Goal: Task Accomplishment & Management: Manage account settings

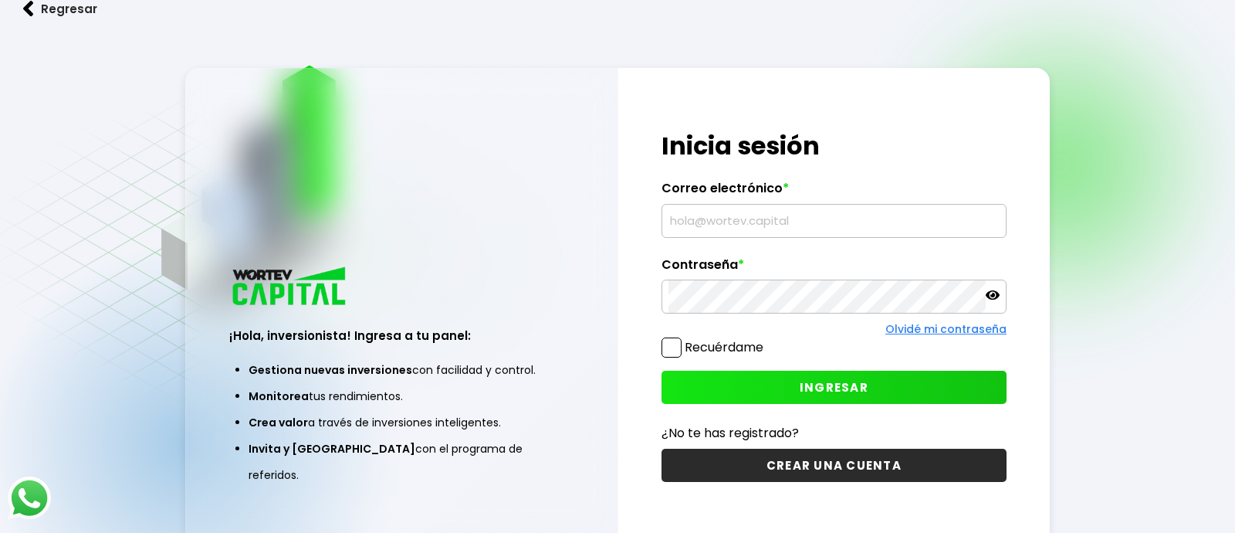
type input "[EMAIL_ADDRESS][DOMAIN_NAME]"
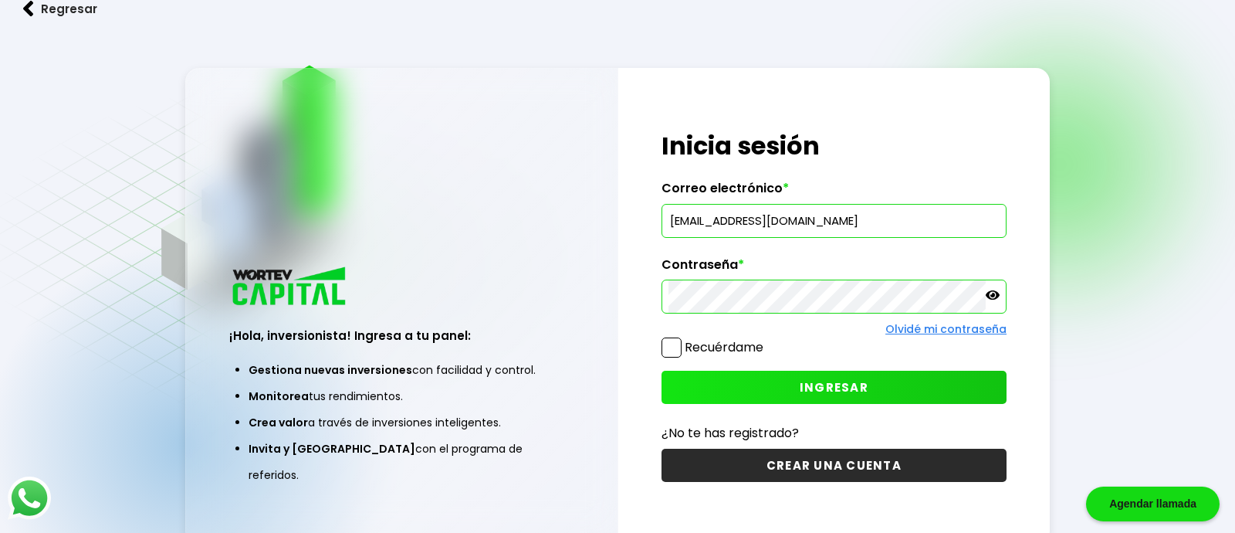
click at [821, 396] on button "INGRESAR" at bounding box center [834, 387] width 345 height 33
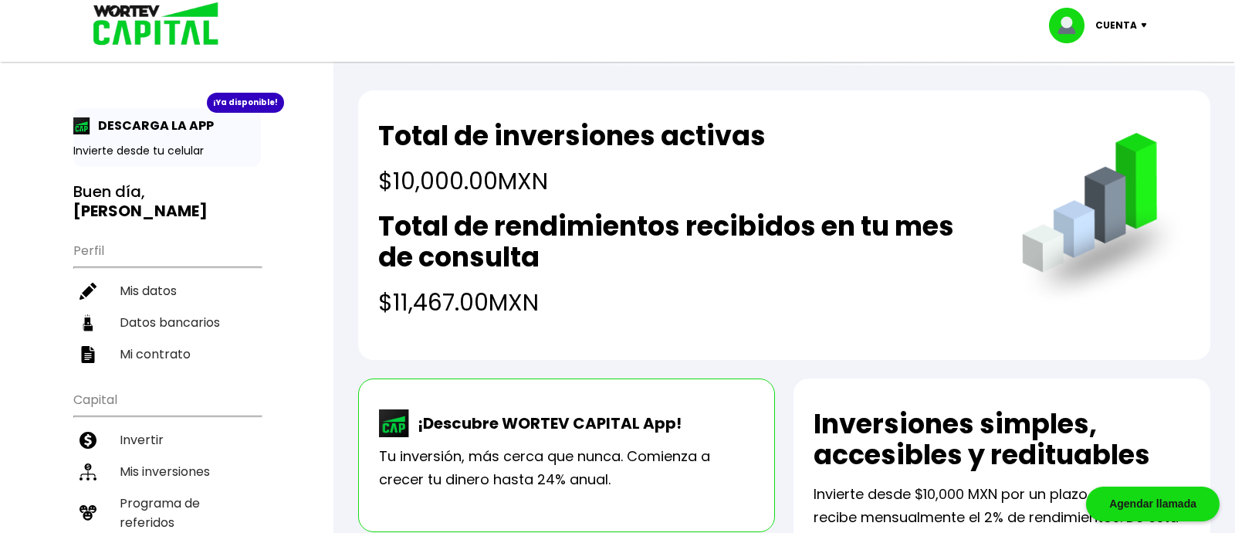
scroll to position [1, 0]
drag, startPoint x: 554, startPoint y: 185, endPoint x: 381, endPoint y: 174, distance: 173.2
click at [381, 174] on h4 "$10,000.00 MXN" at bounding box center [572, 180] width 388 height 35
click at [584, 185] on h4 "$10,000.00 MXN" at bounding box center [572, 180] width 388 height 35
click at [590, 296] on h4 "$11,467.00 MXN" at bounding box center [684, 301] width 612 height 35
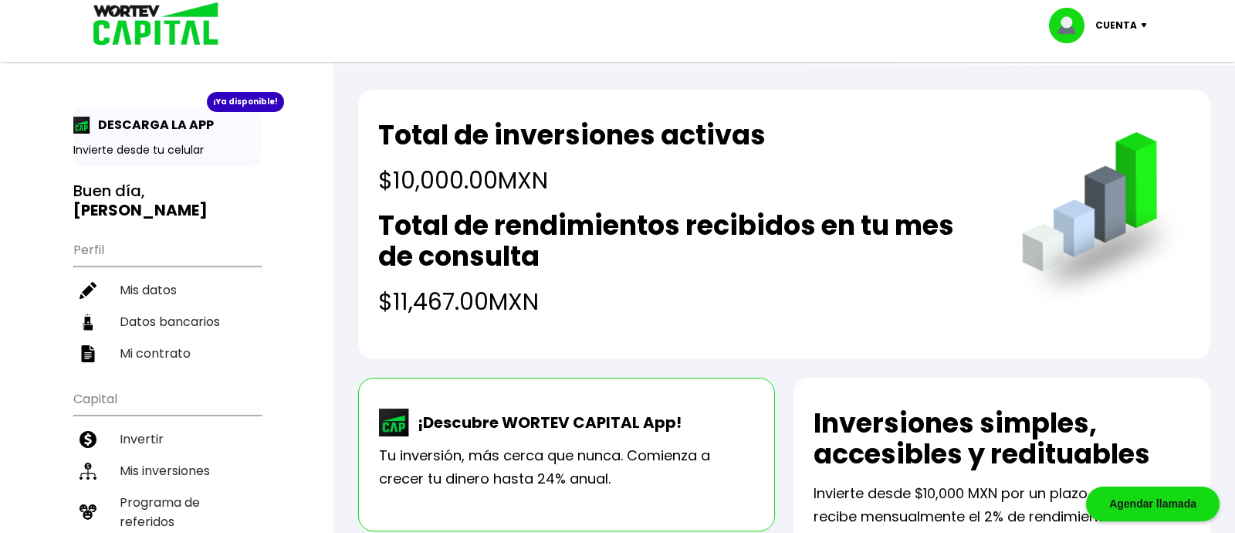
drag, startPoint x: 564, startPoint y: 181, endPoint x: 359, endPoint y: 171, distance: 205.6
click at [359, 171] on div "Total de inversiones activas $10,000.00 MXN Total de rendimientos recibidos en …" at bounding box center [784, 224] width 852 height 269
drag, startPoint x: 557, startPoint y: 306, endPoint x: 350, endPoint y: 300, distance: 206.2
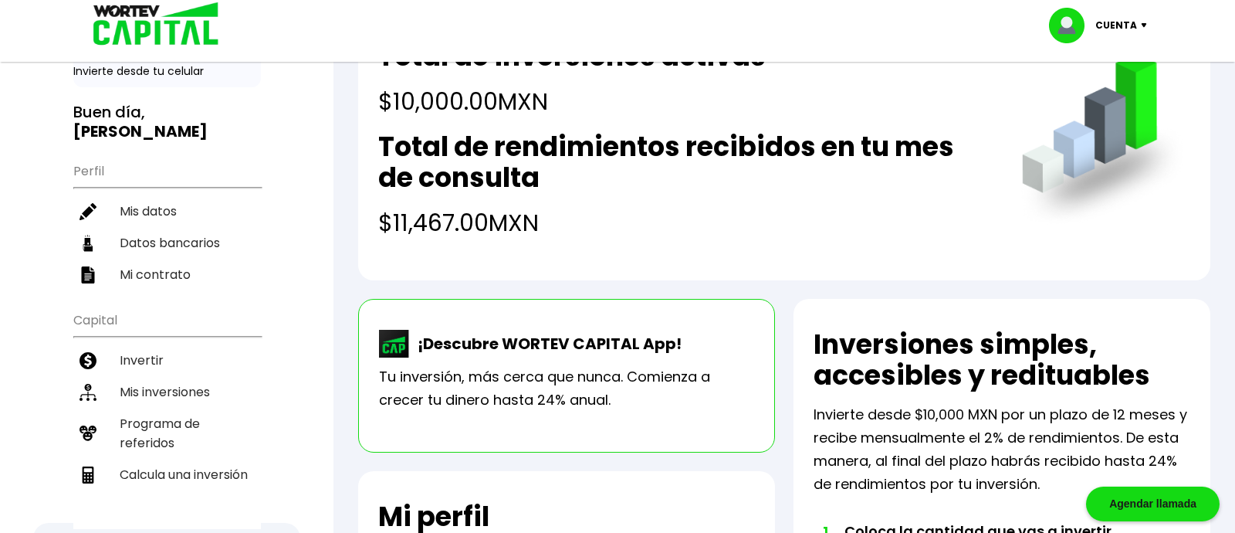
scroll to position [81, 0]
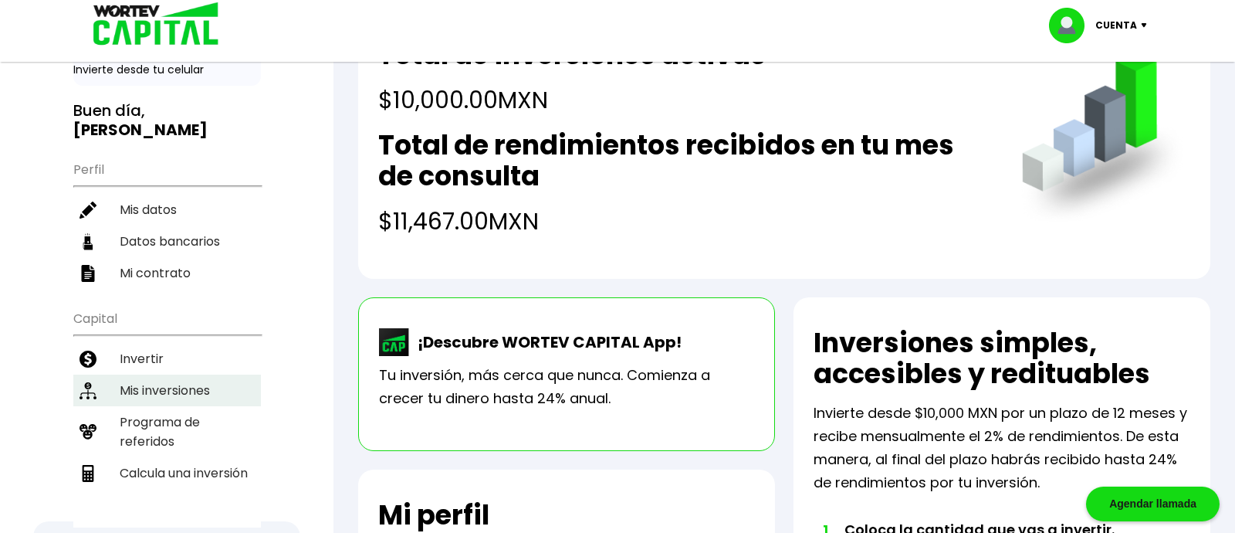
click at [151, 384] on li "Mis inversiones" at bounding box center [167, 390] width 188 height 32
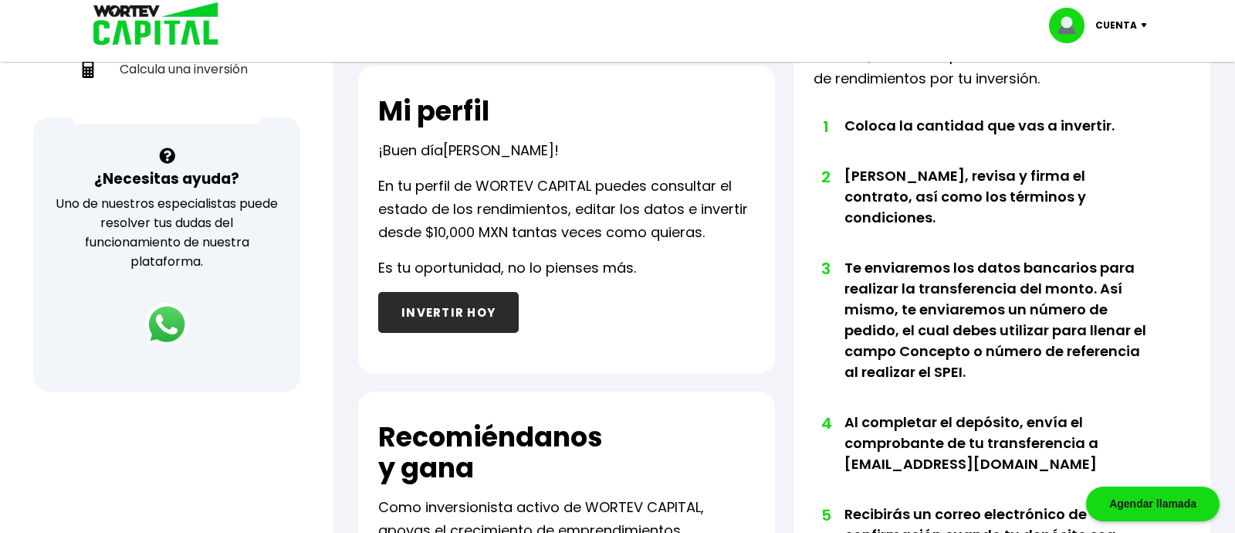
scroll to position [489, 0]
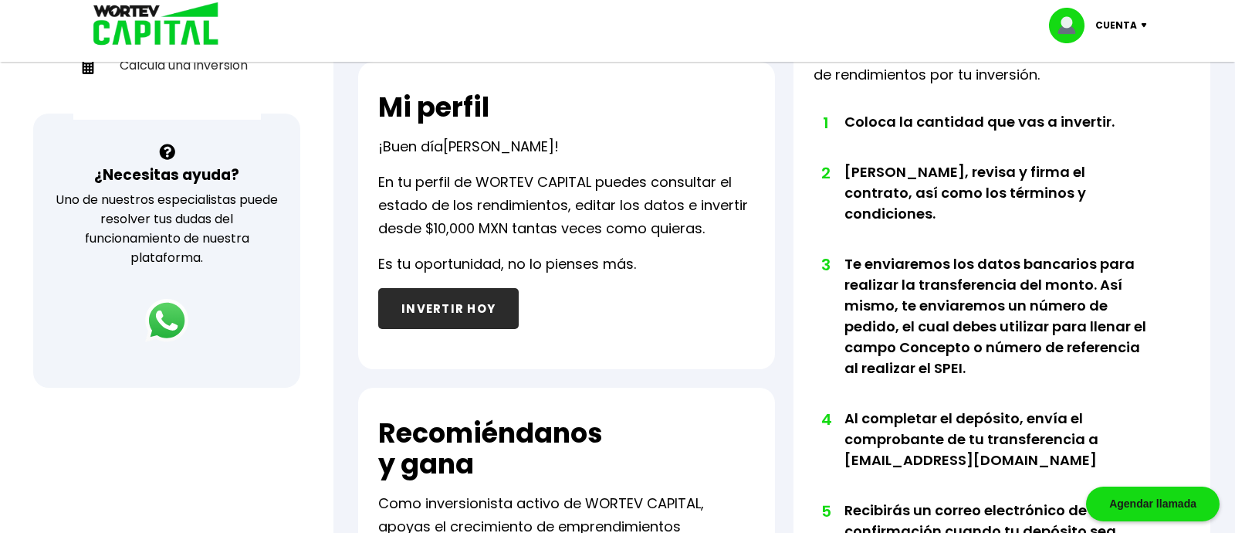
click at [450, 312] on button "INVERTIR HOY" at bounding box center [448, 308] width 141 height 41
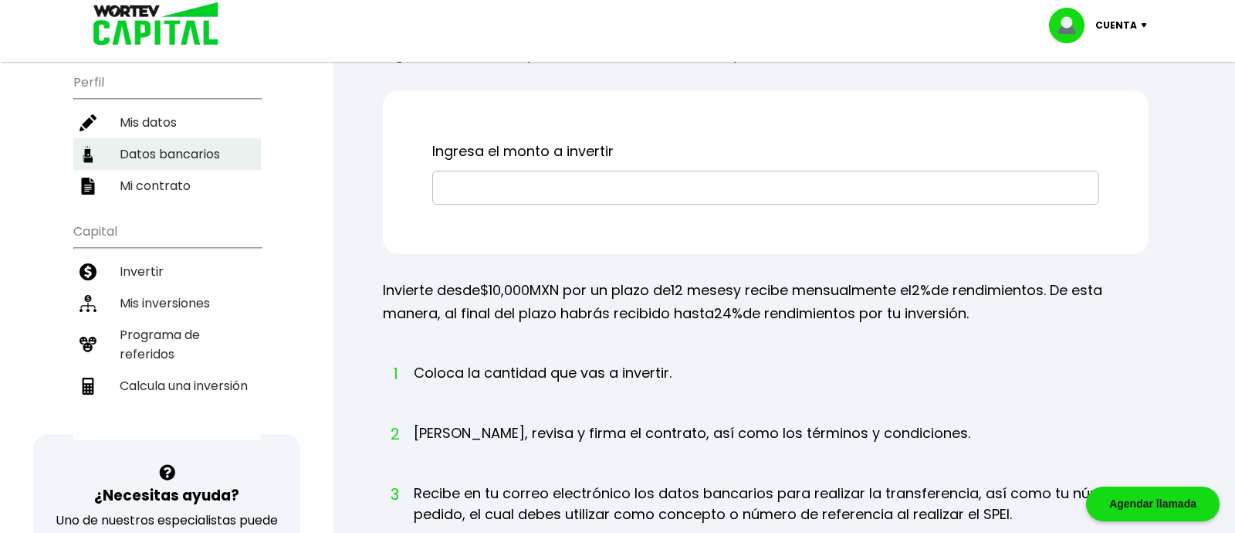
scroll to position [171, 0]
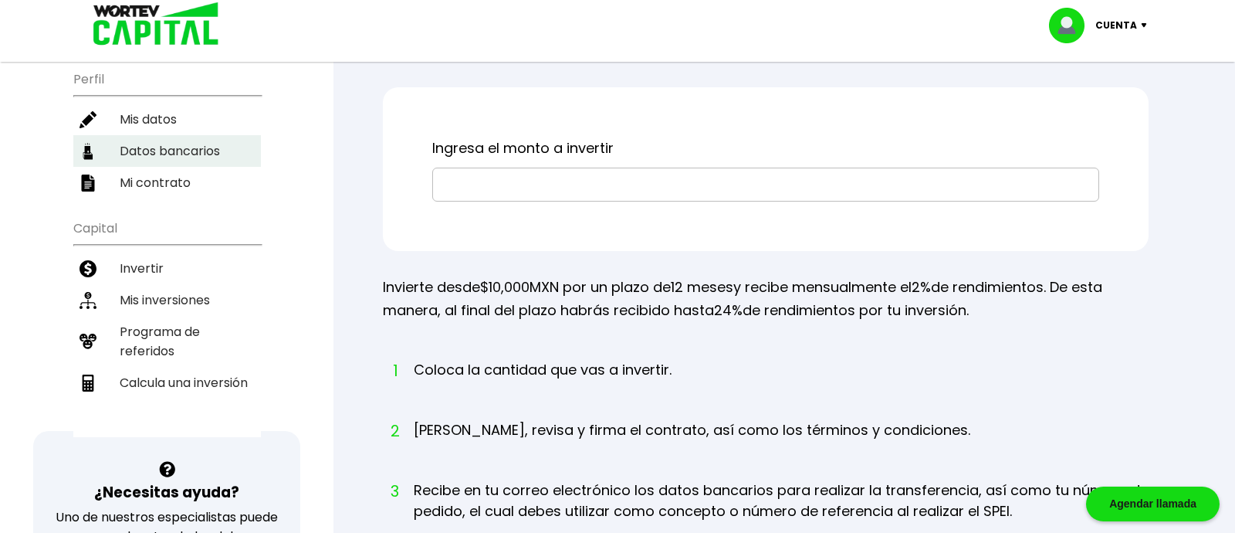
click at [157, 145] on li "Datos bancarios" at bounding box center [167, 151] width 188 height 32
select select "HSBC"
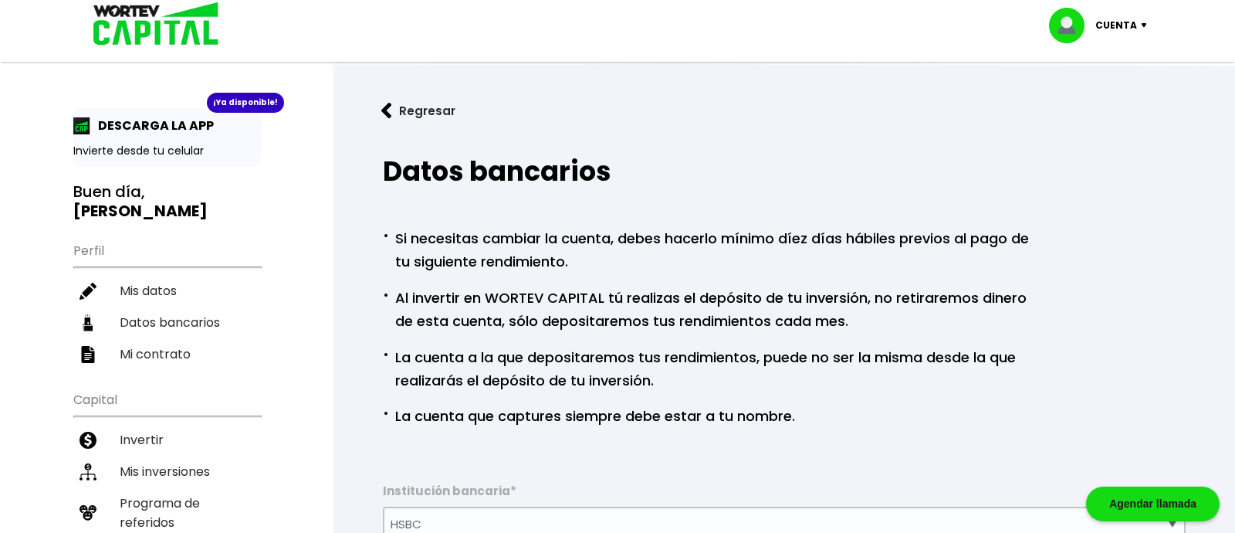
click at [173, 33] on img at bounding box center [150, 25] width 147 height 50
